Goal: Navigation & Orientation: Find specific page/section

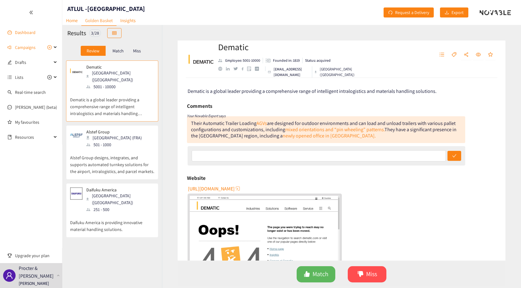
click at [30, 30] on link "Dashboard" at bounding box center [25, 33] width 21 height 6
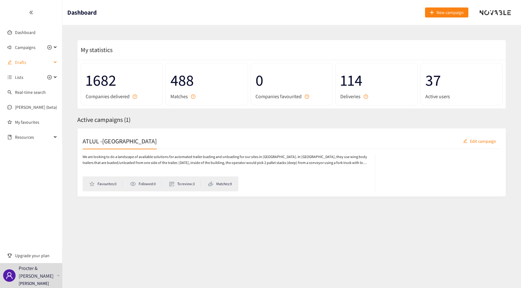
click at [34, 60] on span "Drafts" at bounding box center [33, 62] width 37 height 12
drag, startPoint x: 34, startPoint y: 60, endPoint x: 26, endPoint y: 59, distance: 8.1
click at [26, 59] on span "Drafts" at bounding box center [33, 62] width 37 height 12
drag, startPoint x: 24, startPoint y: 79, endPoint x: 20, endPoint y: 79, distance: 3.9
click at [20, 79] on span "Lists" at bounding box center [33, 77] width 37 height 12
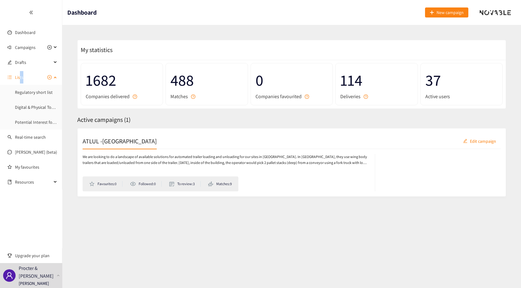
click at [20, 79] on span "Lists" at bounding box center [19, 77] width 8 height 12
click at [36, 30] on link "Dashboard" at bounding box center [25, 33] width 21 height 6
click at [31, 9] on div at bounding box center [31, 12] width 62 height 25
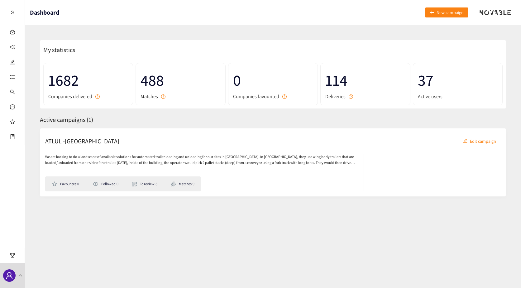
click at [508, 17] on div at bounding box center [495, 12] width 41 height 25
click at [506, 14] on div at bounding box center [495, 12] width 31 height 6
click at [490, 10] on div at bounding box center [495, 12] width 31 height 6
click at [17, 51] on div "Campaigns" at bounding box center [12, 47] width 25 height 12
click at [43, 48] on link "ATLUL -[GEOGRAPHIC_DATA]" at bounding box center [61, 49] width 52 height 6
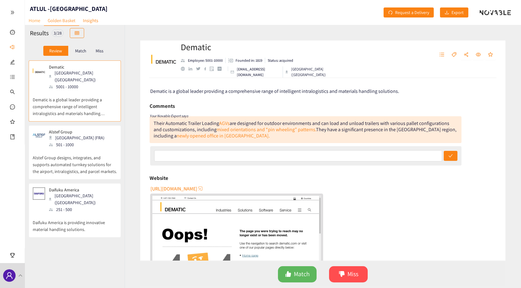
click at [42, 18] on link "Home" at bounding box center [34, 21] width 19 height 10
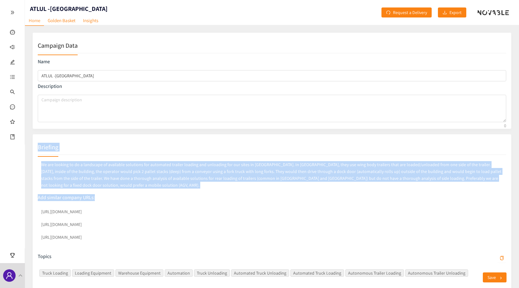
drag, startPoint x: 518, startPoint y: 91, endPoint x: 516, endPoint y: 201, distance: 110.4
click at [516, 201] on div "Campaign Data Name ATLUL -[GEOGRAPHIC_DATA] Description Briefing We are looking…" at bounding box center [272, 176] width 494 height 302
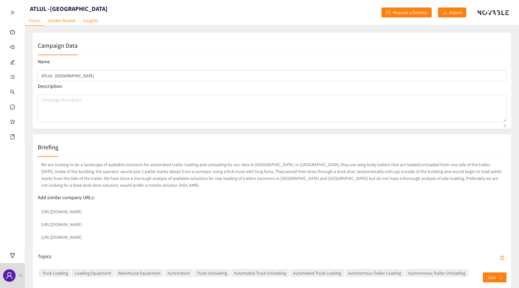
click at [239, 245] on div "We are looking to do a landscape of available solutions for automated trailer l…" at bounding box center [272, 225] width 468 height 141
